Goal: Information Seeking & Learning: Learn about a topic

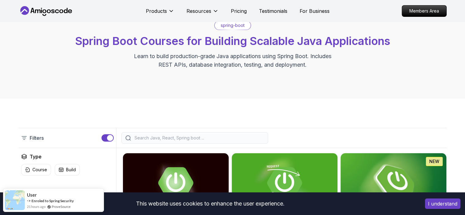
scroll to position [61, 0]
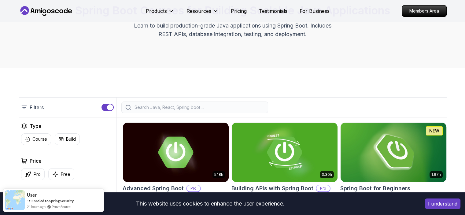
click at [387, 153] on img at bounding box center [393, 152] width 111 height 62
click at [383, 159] on img at bounding box center [394, 152] width 106 height 59
click at [389, 140] on img at bounding box center [394, 152] width 106 height 59
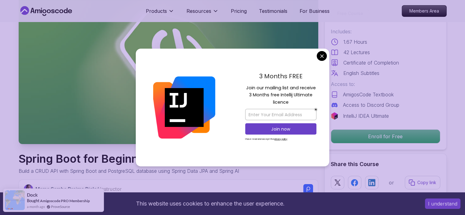
click at [372, 109] on div "Access to: AmigosCode Textbook Access to Discord Group" at bounding box center [386, 94] width 110 height 28
click at [372, 134] on div "Free Course Includes: 1.67 Hours 42 Lectures Certificate of Completion English …" at bounding box center [386, 75] width 122 height 147
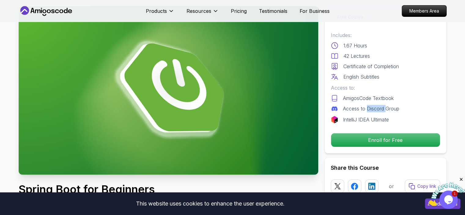
click at [386, 57] on div "42 Lectures" at bounding box center [386, 55] width 110 height 7
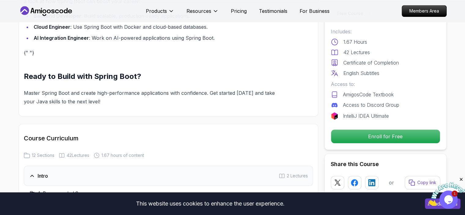
scroll to position [734, 0]
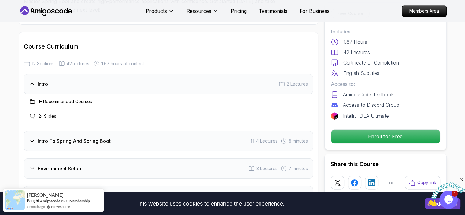
click at [31, 139] on icon at bounding box center [32, 141] width 6 height 6
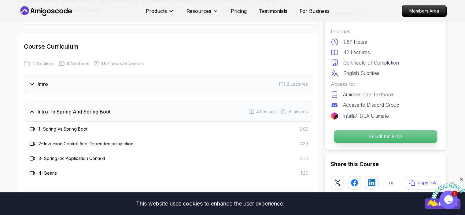
click at [351, 139] on p "Enroll for Free" at bounding box center [385, 136] width 103 height 13
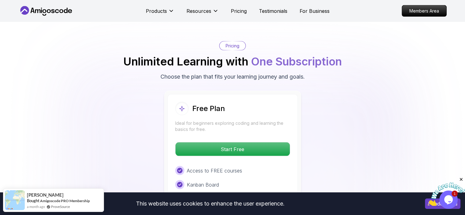
scroll to position [1299, 0]
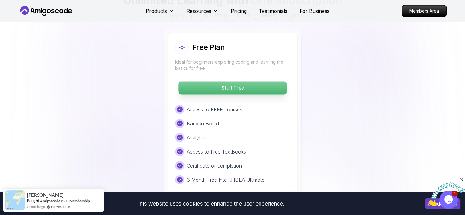
click at [252, 82] on p "Start Free" at bounding box center [232, 88] width 109 height 13
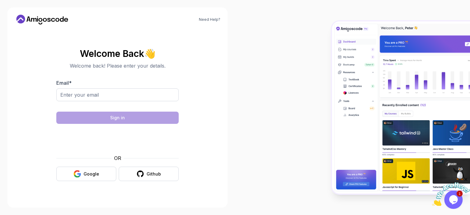
click at [99, 161] on div "OR" at bounding box center [117, 158] width 122 height 7
click at [73, 174] on button "Google" at bounding box center [86, 174] width 60 height 14
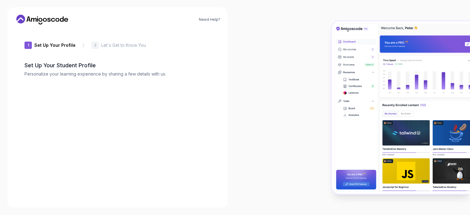
type input "bravejackaleb54f"
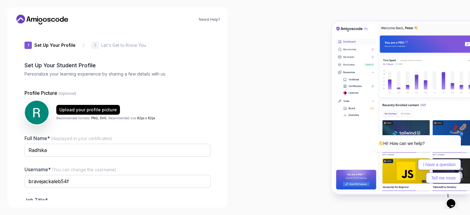
scroll to position [40, 0]
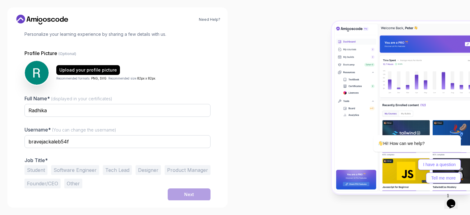
click at [35, 172] on button "Student" at bounding box center [35, 170] width 23 height 10
click at [194, 196] on button "Next" at bounding box center [189, 195] width 43 height 12
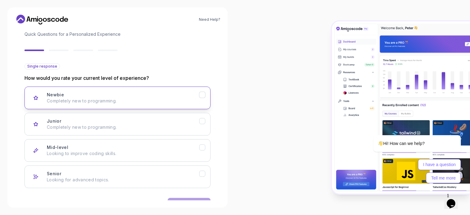
click at [36, 97] on icon "Newbie" at bounding box center [35, 97] width 5 height 5
click at [182, 198] on button "Next" at bounding box center [189, 204] width 43 height 12
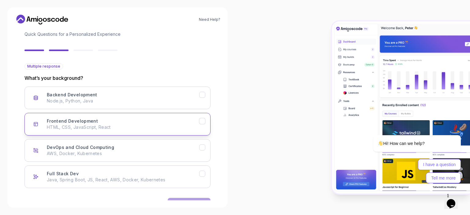
click at [202, 122] on icon "Frontend Development" at bounding box center [203, 121] width 6 height 6
click at [201, 120] on icon "Frontend Development" at bounding box center [203, 121] width 6 height 6
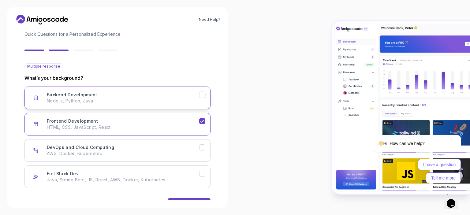
click at [205, 95] on icon "Backend Development" at bounding box center [203, 95] width 6 height 6
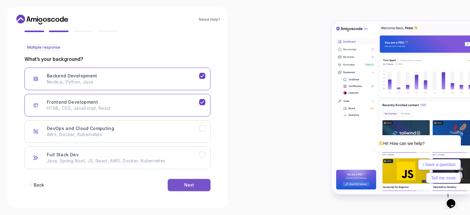
click at [195, 185] on button "Next" at bounding box center [189, 185] width 43 height 12
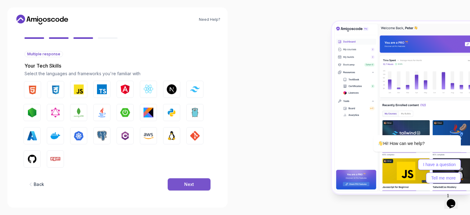
scroll to position [52, 0]
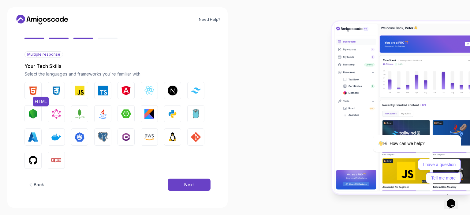
click at [37, 88] on img "button" at bounding box center [33, 91] width 10 height 10
click at [60, 89] on img "button" at bounding box center [56, 91] width 10 height 10
click at [80, 91] on img "button" at bounding box center [80, 91] width 10 height 10
click at [153, 94] on img "button" at bounding box center [149, 91] width 10 height 10
click at [38, 159] on button "GitHub" at bounding box center [32, 160] width 17 height 17
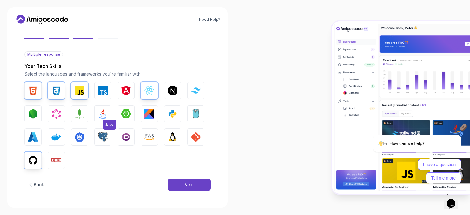
click at [98, 116] on button "Java" at bounding box center [102, 113] width 17 height 17
click at [191, 179] on button "Next" at bounding box center [189, 185] width 43 height 12
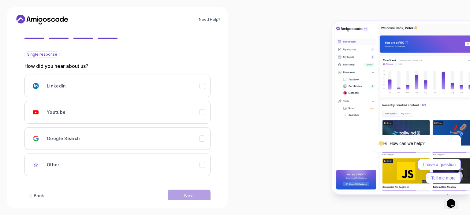
scroll to position [62, 0]
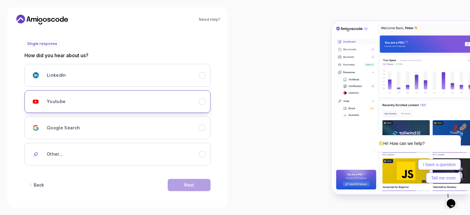
click at [136, 106] on div "Youtube" at bounding box center [123, 101] width 152 height 12
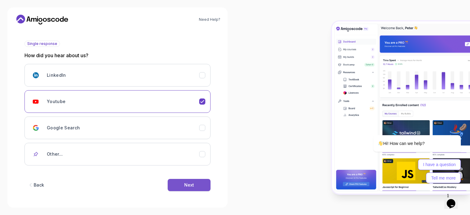
click at [177, 187] on button "Next" at bounding box center [189, 185] width 43 height 12
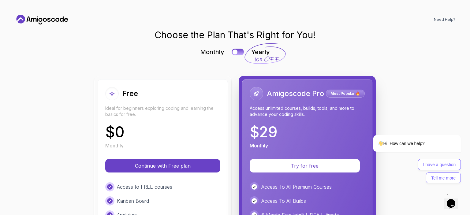
scroll to position [0, 0]
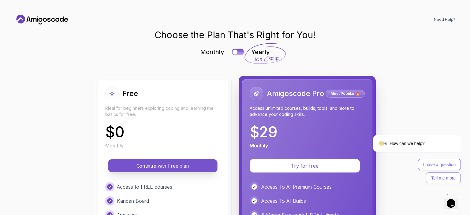
click at [179, 167] on p "Continue with Free plan" at bounding box center [162, 165] width 95 height 7
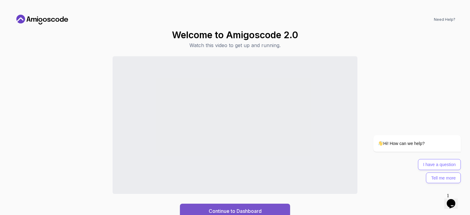
click at [253, 208] on div "Continue to Dashboard" at bounding box center [235, 210] width 53 height 7
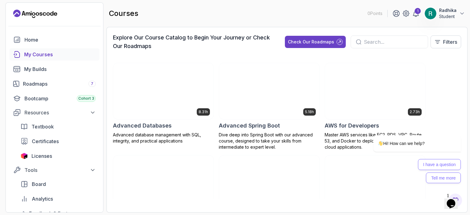
scroll to position [31, 0]
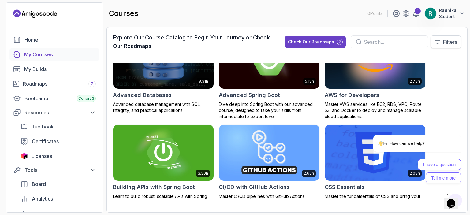
click at [439, 43] on icon at bounding box center [438, 42] width 6 height 6
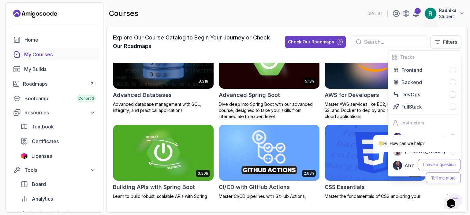
click at [442, 43] on button "Filters" at bounding box center [446, 41] width 31 height 13
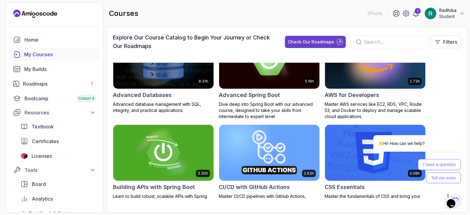
click at [373, 43] on input "text" at bounding box center [393, 41] width 59 height 7
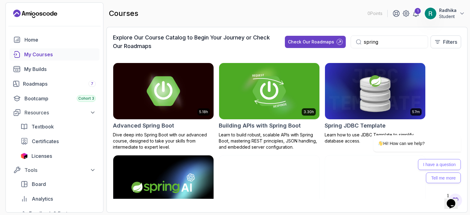
scroll to position [92, 0]
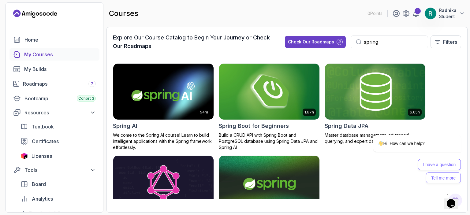
type input "spring"
click at [261, 122] on h2 "Spring Boot for Beginners" at bounding box center [254, 126] width 70 height 9
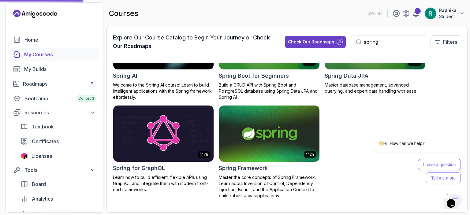
click at [249, 141] on img at bounding box center [269, 133] width 105 height 59
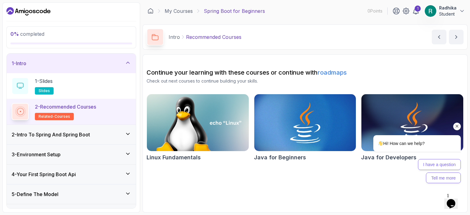
click at [399, 113] on div "Hi! How can we help? I have a question Tell me more" at bounding box center [409, 136] width 110 height 100
drag, startPoint x: 71, startPoint y: 19, endPoint x: 256, endPoint y: 190, distance: 252.7
click at [256, 190] on section "Continue your learning with these courses or continue with roadmaps Check out n…" at bounding box center [305, 133] width 325 height 158
drag, startPoint x: 459, startPoint y: 124, endPoint x: 812, endPoint y: 211, distance: 363.3
click at [459, 124] on icon "Chat attention grabber" at bounding box center [457, 127] width 6 height 6
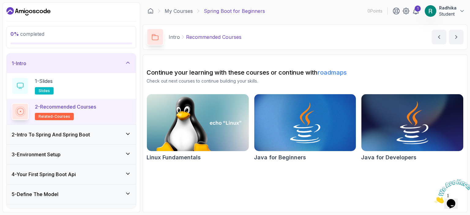
click at [398, 137] on img at bounding box center [412, 123] width 107 height 60
click at [454, 35] on icon "next content" at bounding box center [456, 37] width 6 height 6
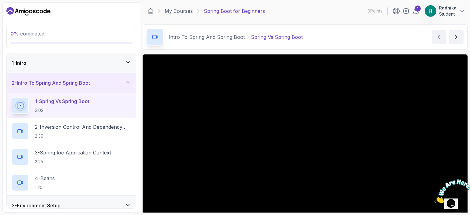
scroll to position [31, 0]
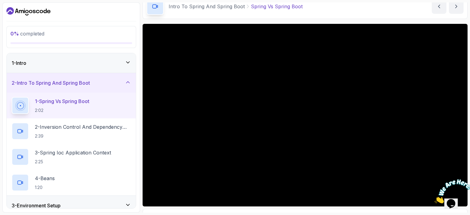
click at [449, 0] on button "next content" at bounding box center [456, 6] width 15 height 15
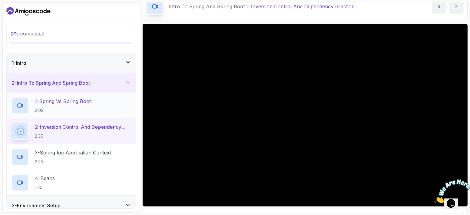
click at [71, 100] on p "1 - Spring Vs Spring Boot" at bounding box center [63, 101] width 56 height 7
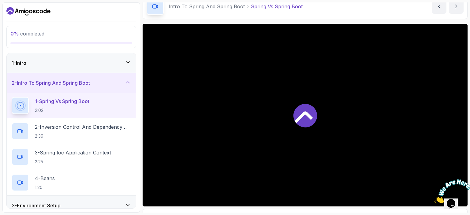
drag, startPoint x: 465, startPoint y: 179, endPoint x: 898, endPoint y: 356, distance: 467.5
click at [435, 199] on icon "Close" at bounding box center [435, 201] width 0 height 5
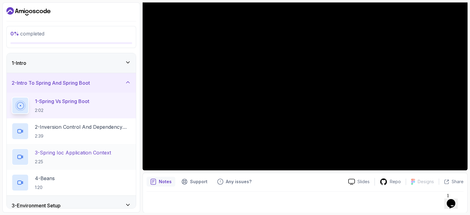
scroll to position [61, 0]
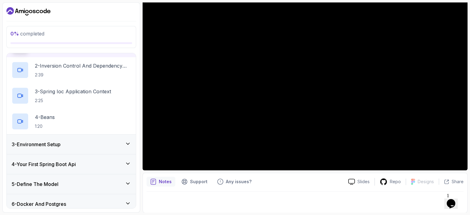
click at [91, 141] on div "3 - Environment Setup" at bounding box center [71, 144] width 119 height 7
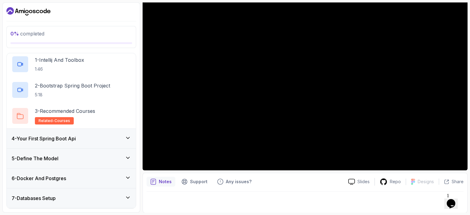
scroll to position [53, 0]
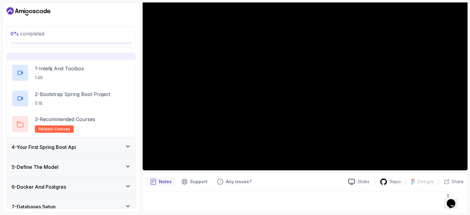
click at [93, 144] on div "4 - Your First Spring Boot Api" at bounding box center [71, 147] width 119 height 7
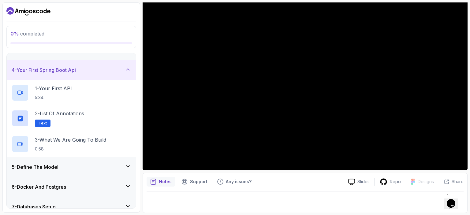
click at [93, 167] on div "5 - Define The Model" at bounding box center [71, 166] width 119 height 7
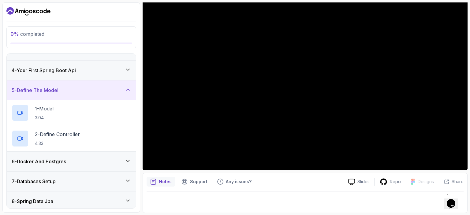
click at [93, 167] on div "6 - Docker And Postgres" at bounding box center [71, 162] width 129 height 20
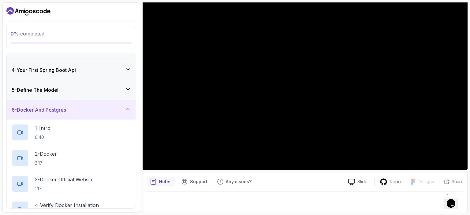
scroll to position [144, 0]
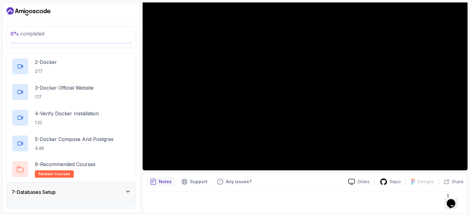
click at [99, 194] on div "7 - Databases Setup" at bounding box center [71, 192] width 119 height 7
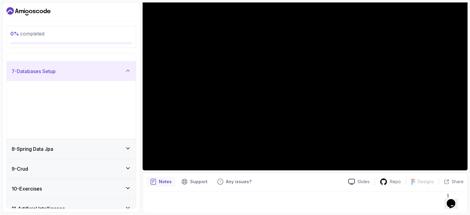
scroll to position [82, 0]
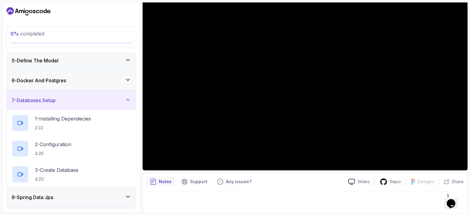
click at [99, 194] on div "8 - Spring Data Jpa" at bounding box center [71, 197] width 119 height 7
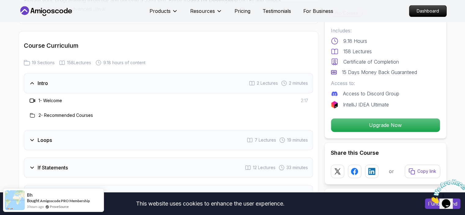
scroll to position [796, 0]
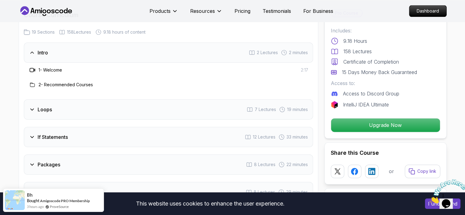
click at [195, 99] on div "Loops 7 Lectures 19 minutes" at bounding box center [168, 109] width 289 height 20
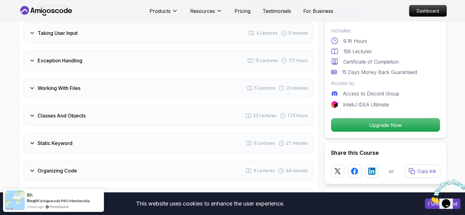
scroll to position [1255, 0]
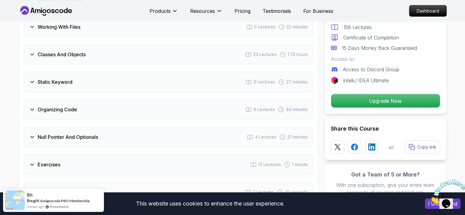
click at [182, 99] on div "Organizing Code 9 Lectures 44 minutes" at bounding box center [168, 109] width 289 height 20
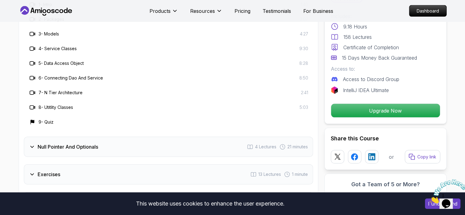
scroll to position [1305, 0]
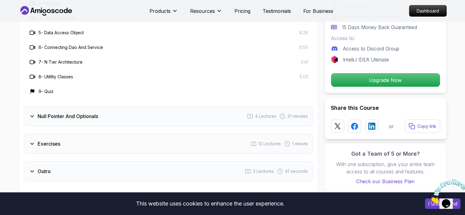
click at [181, 106] on div "Null Pointer And Optionals 4 Lectures 21 minutes" at bounding box center [168, 116] width 289 height 20
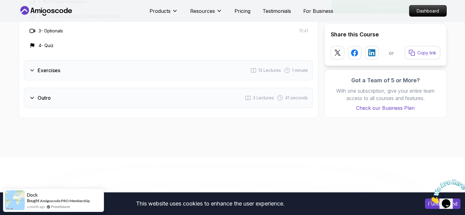
scroll to position [1274, 0]
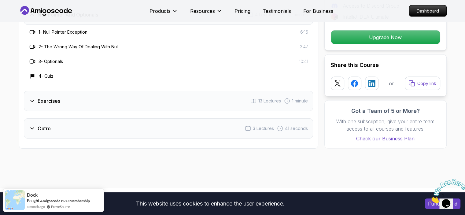
click at [179, 73] on div "4 - Quiz" at bounding box center [169, 76] width 280 height 7
click at [181, 91] on div "Exercises 13 Lectures 1 minute" at bounding box center [168, 101] width 289 height 20
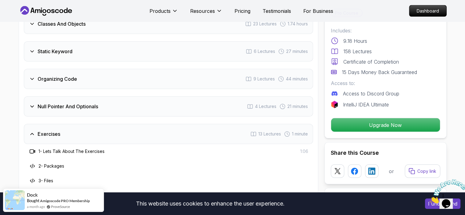
scroll to position [1152, 0]
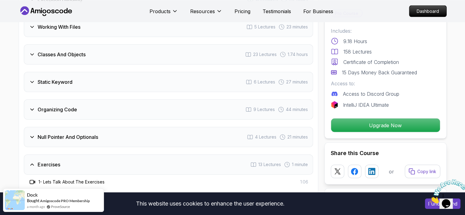
click at [159, 105] on div "Organizing Code 9 Lectures 44 minutes" at bounding box center [168, 109] width 289 height 20
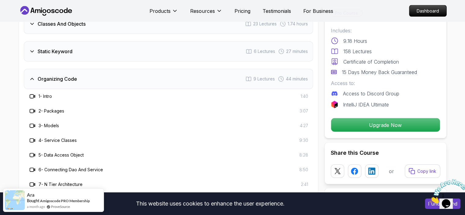
scroll to position [1121, 0]
